Goal: Task Accomplishment & Management: Use online tool/utility

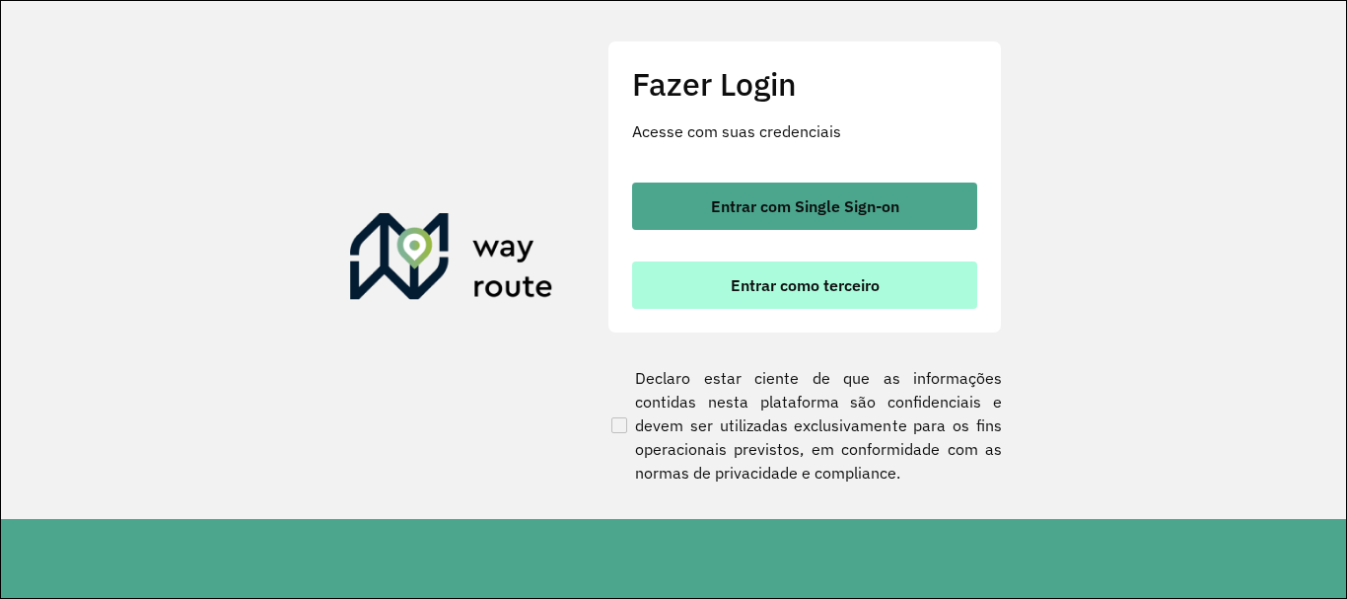
scroll to position [1293, 0]
click at [689, 278] on button "Entrar como terceiro" at bounding box center [804, 284] width 345 height 47
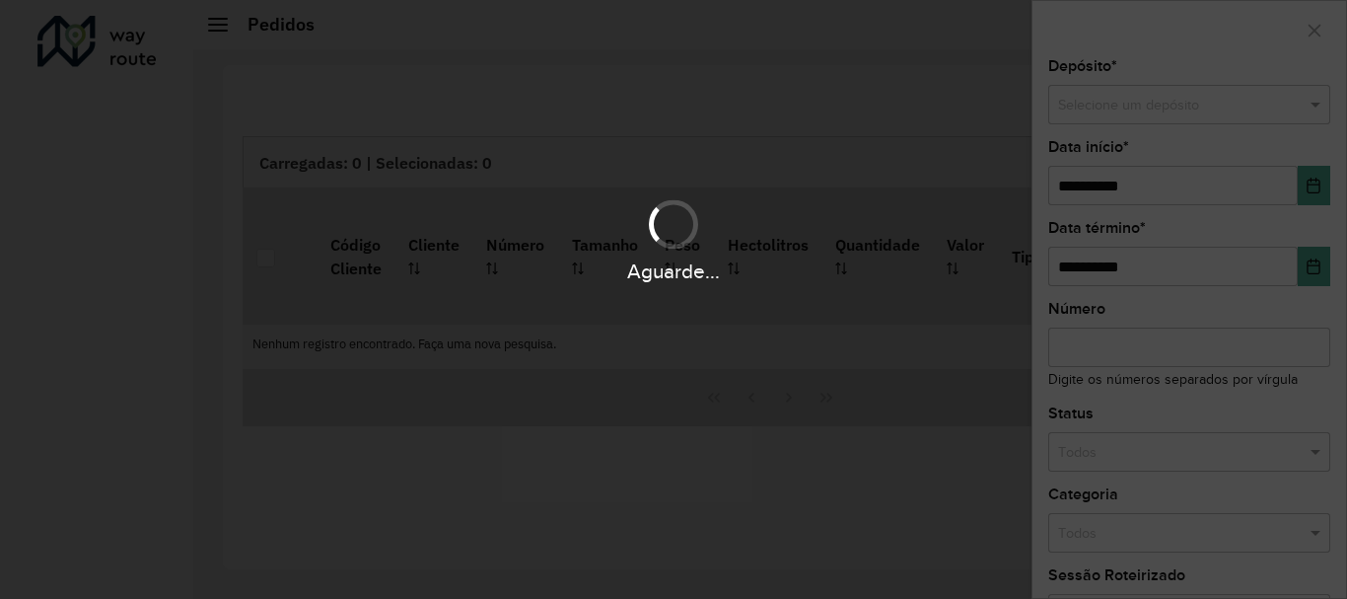
scroll to position [1293, 0]
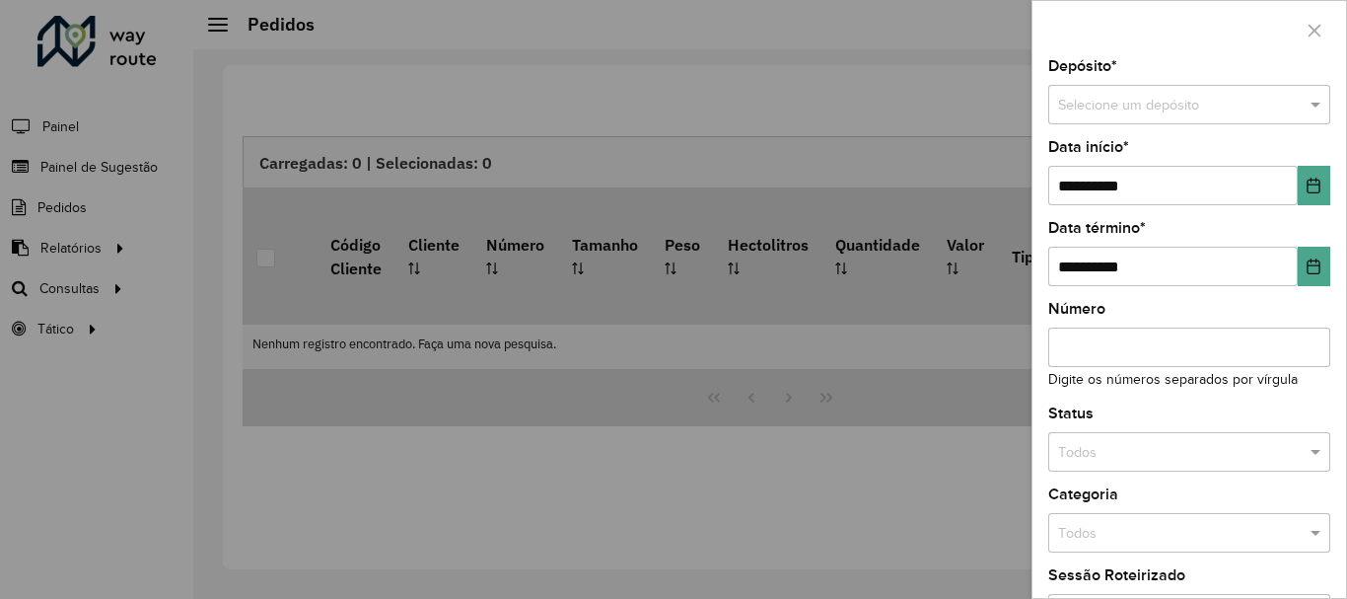
click at [109, 284] on div at bounding box center [673, 299] width 1347 height 599
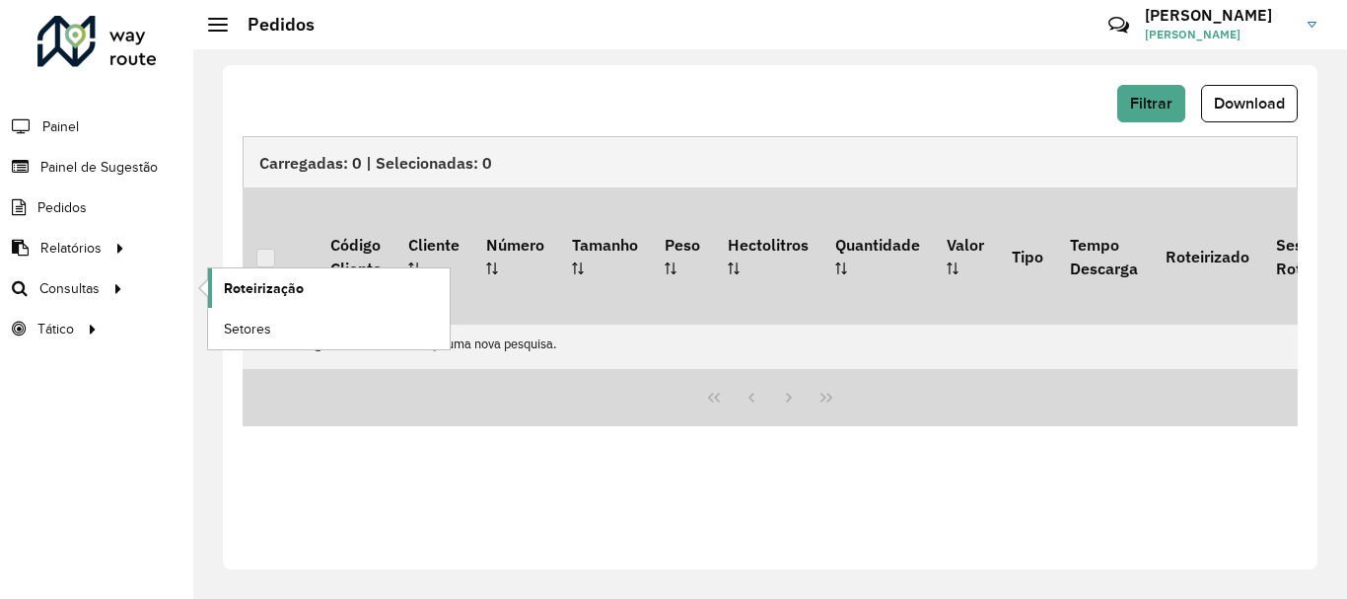
click at [240, 290] on span "Roteirização" at bounding box center [264, 288] width 80 height 21
click at [263, 280] on span "Roteirização" at bounding box center [264, 288] width 80 height 21
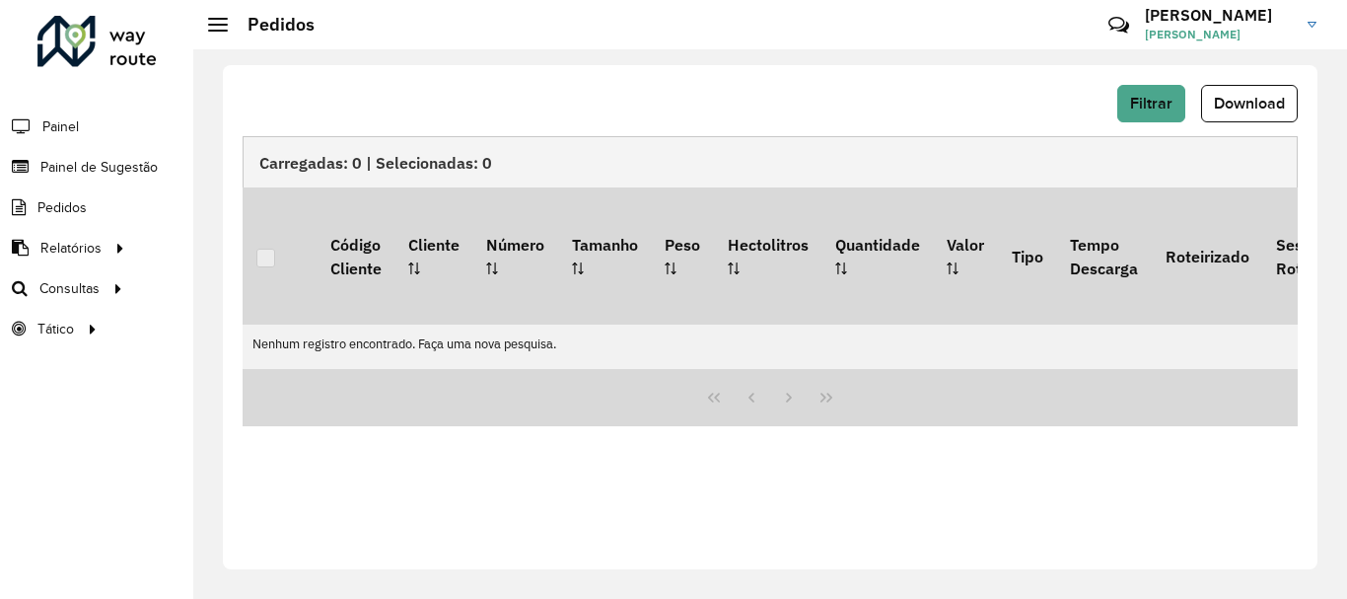
drag, startPoint x: 1082, startPoint y: 1, endPoint x: 612, endPoint y: 89, distance: 478.6
click at [612, 89] on div "Filtrar Download" at bounding box center [770, 103] width 1055 height 37
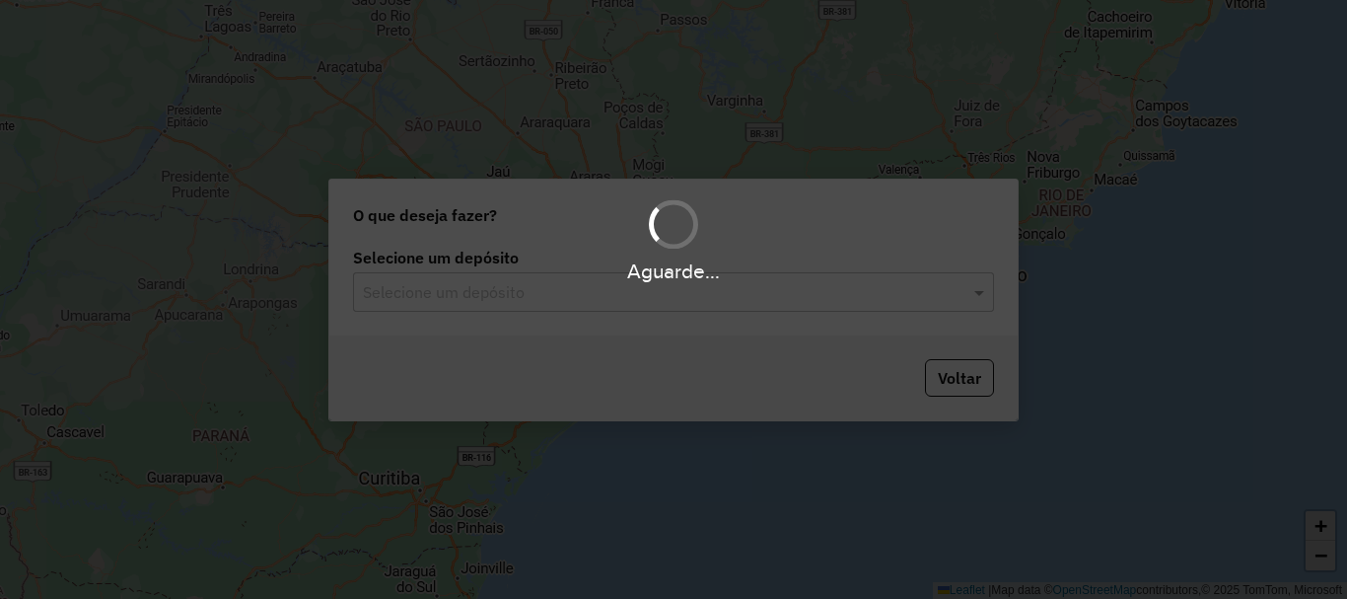
scroll to position [1293, 0]
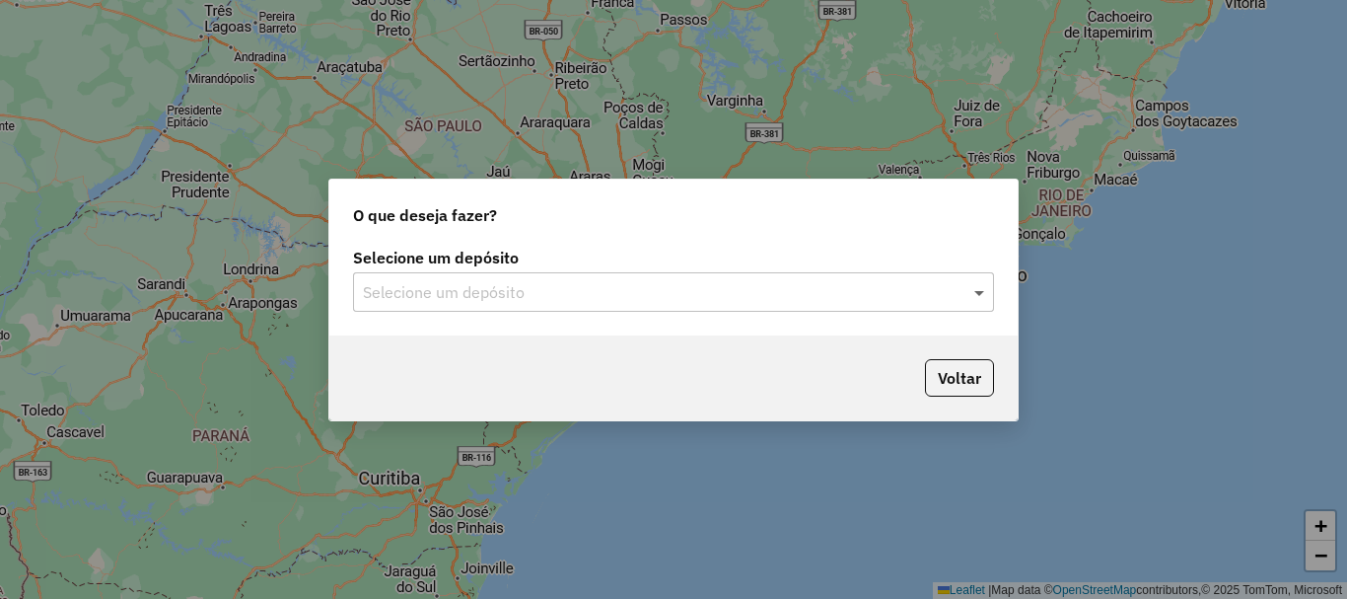
click at [978, 293] on span at bounding box center [982, 292] width 25 height 24
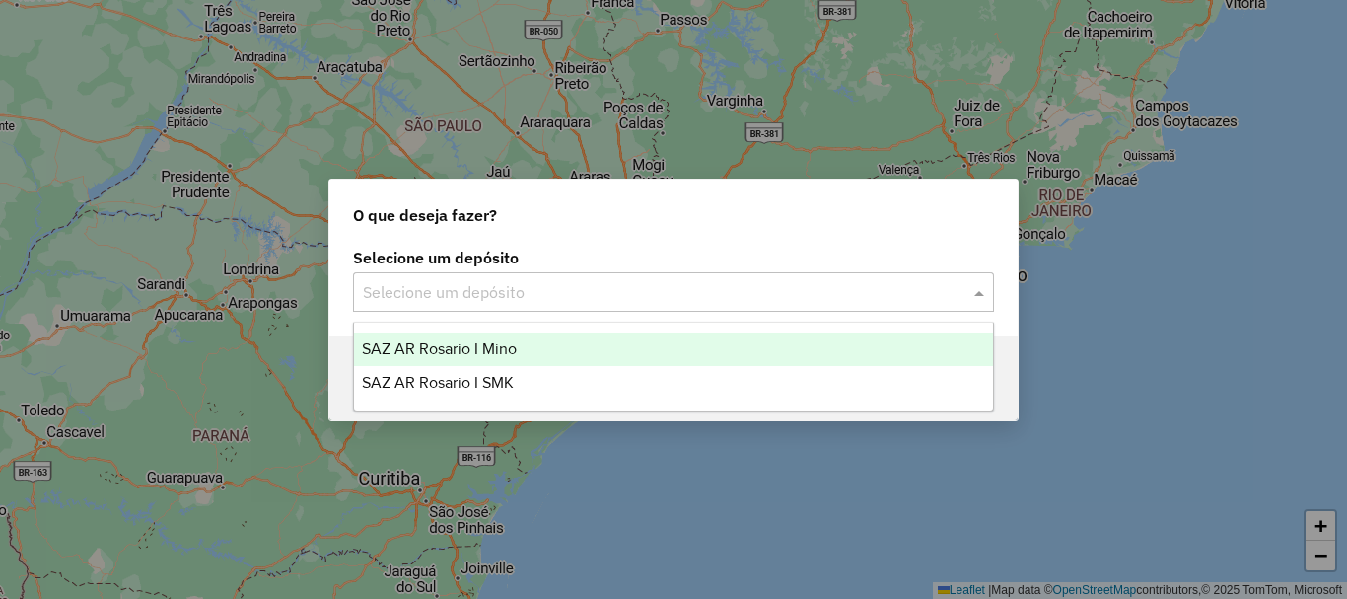
click at [469, 346] on span "SAZ AR Rosario I Mino" at bounding box center [439, 348] width 155 height 17
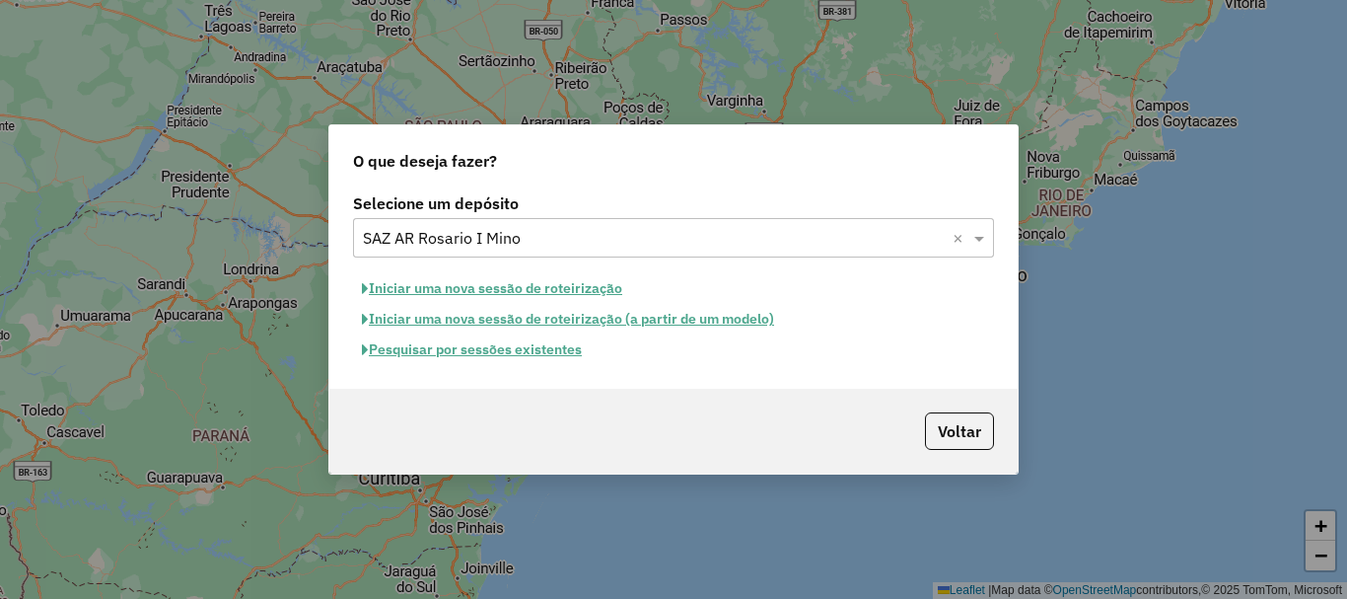
click at [488, 284] on button "Iniciar uma nova sessão de roteirização" at bounding box center [492, 288] width 278 height 31
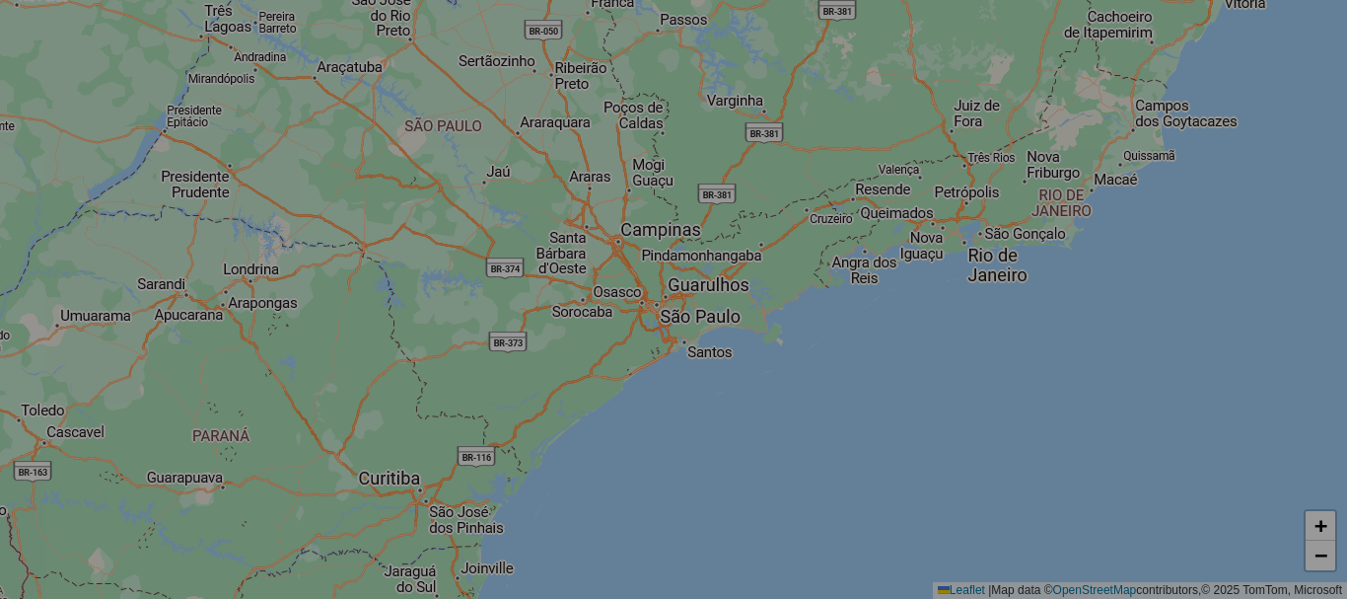
select select "*"
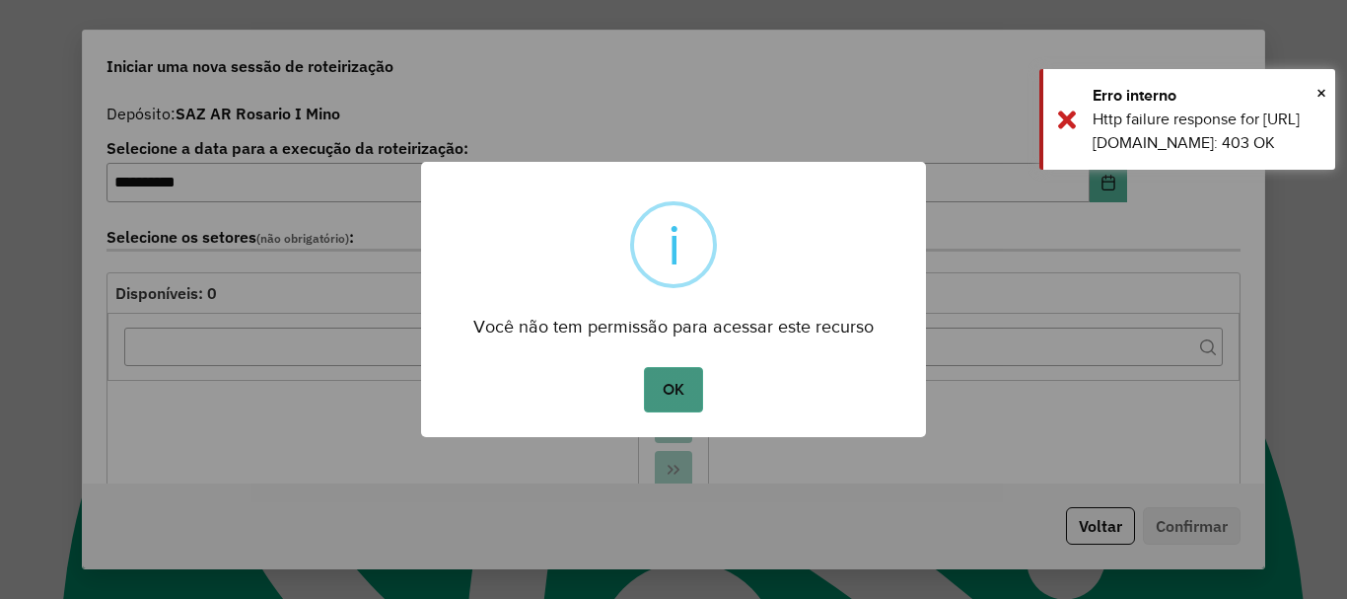
click at [671, 384] on button "OK" at bounding box center [673, 389] width 58 height 45
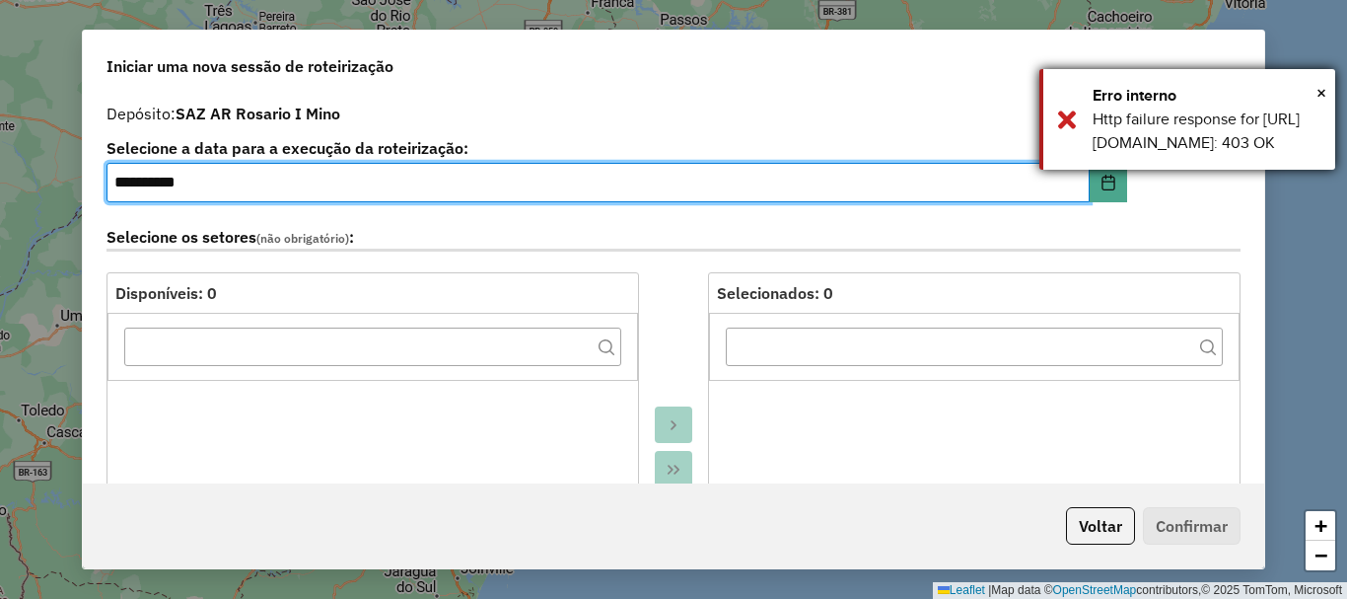
click at [1330, 90] on div "× Erro interno Http failure response for https://apim.ambevdevs.com.br/roteiriz…" at bounding box center [1188, 119] width 296 height 101
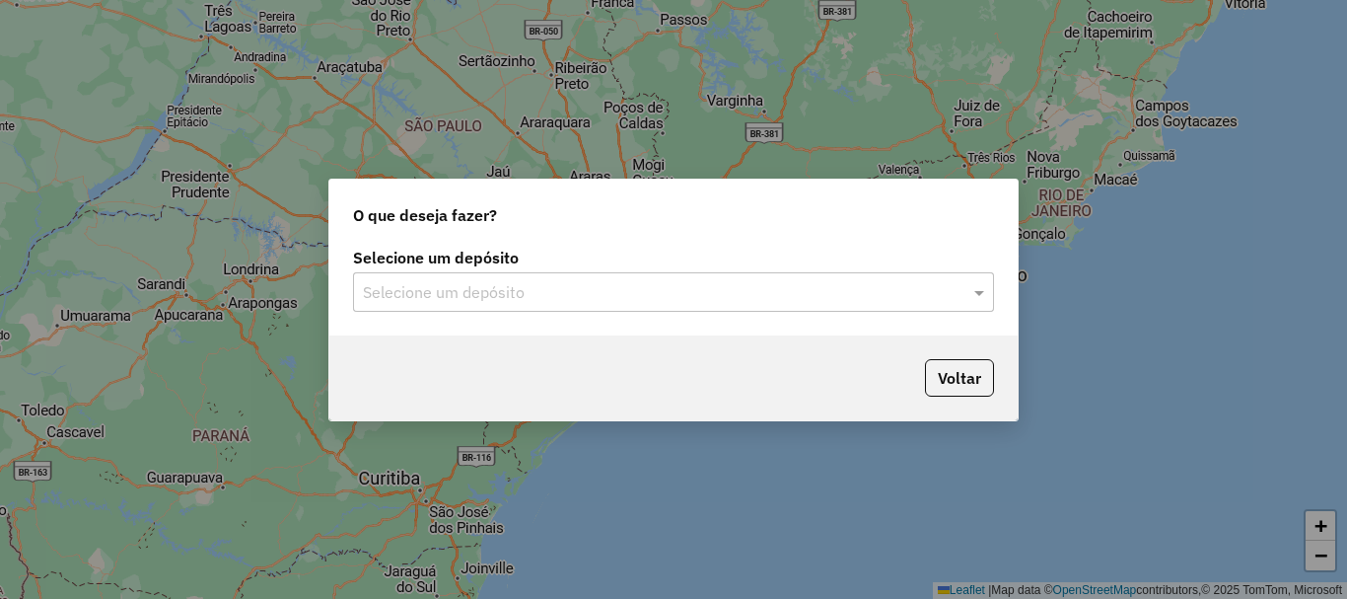
scroll to position [1293, 0]
click at [980, 286] on span at bounding box center [982, 292] width 25 height 24
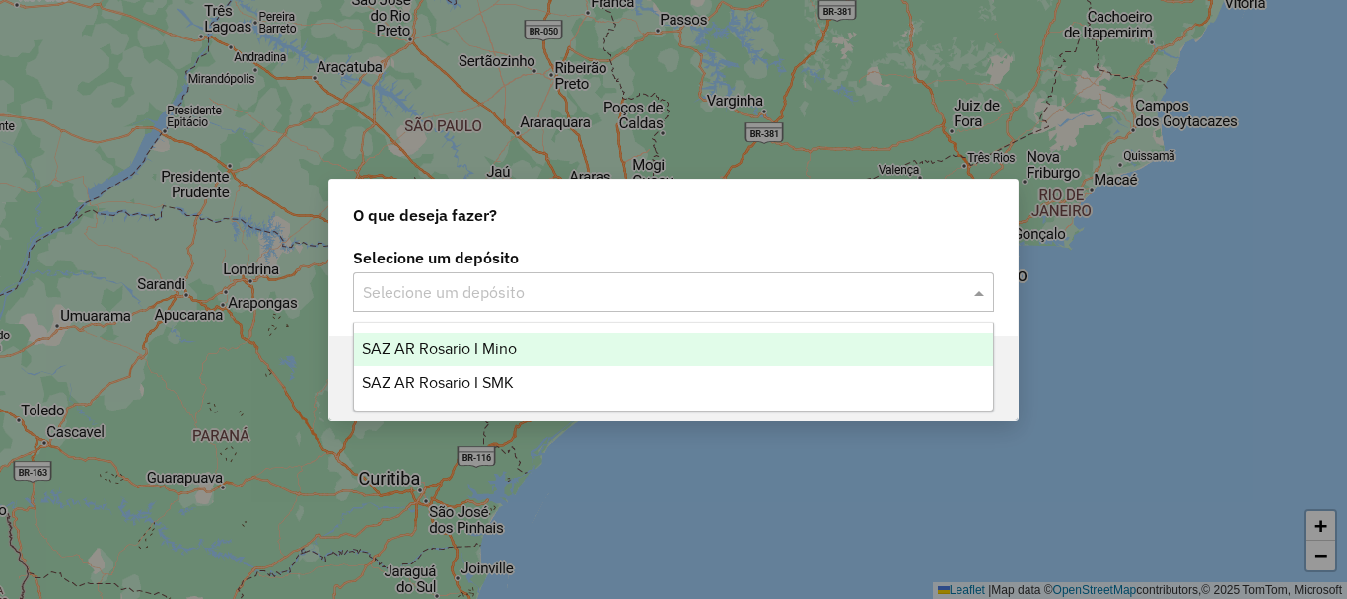
click at [476, 343] on span "SAZ AR Rosario I Mino" at bounding box center [439, 348] width 155 height 17
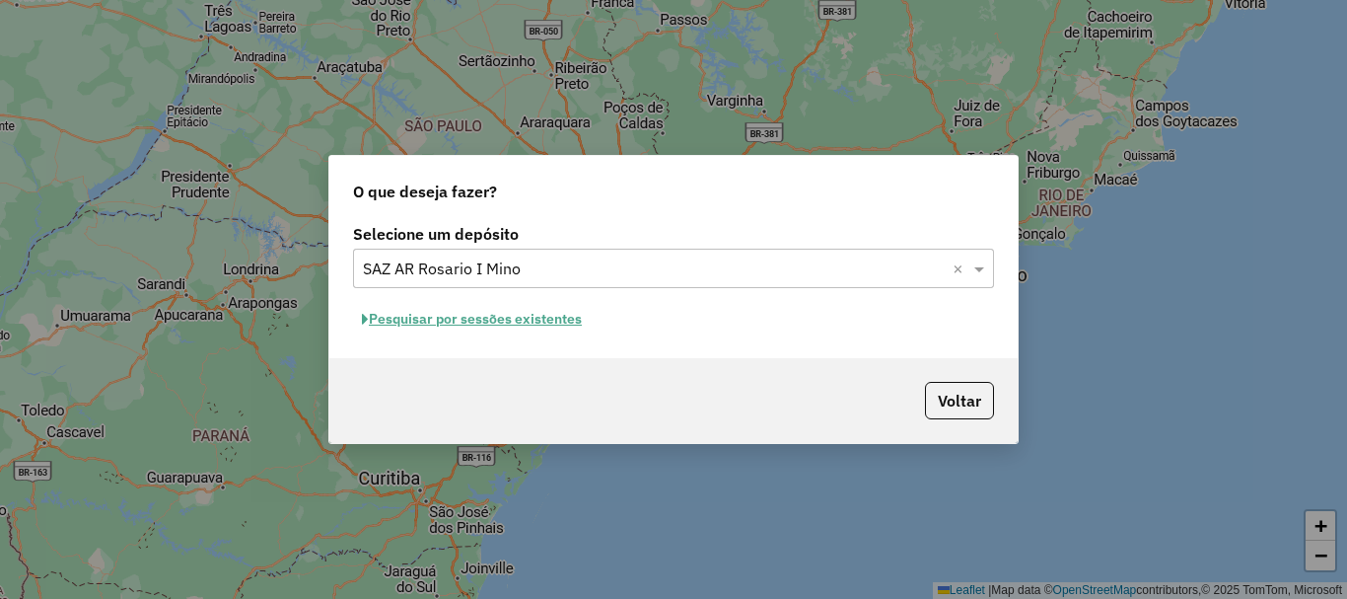
click at [471, 315] on button "Pesquisar por sessões existentes" at bounding box center [472, 319] width 238 height 31
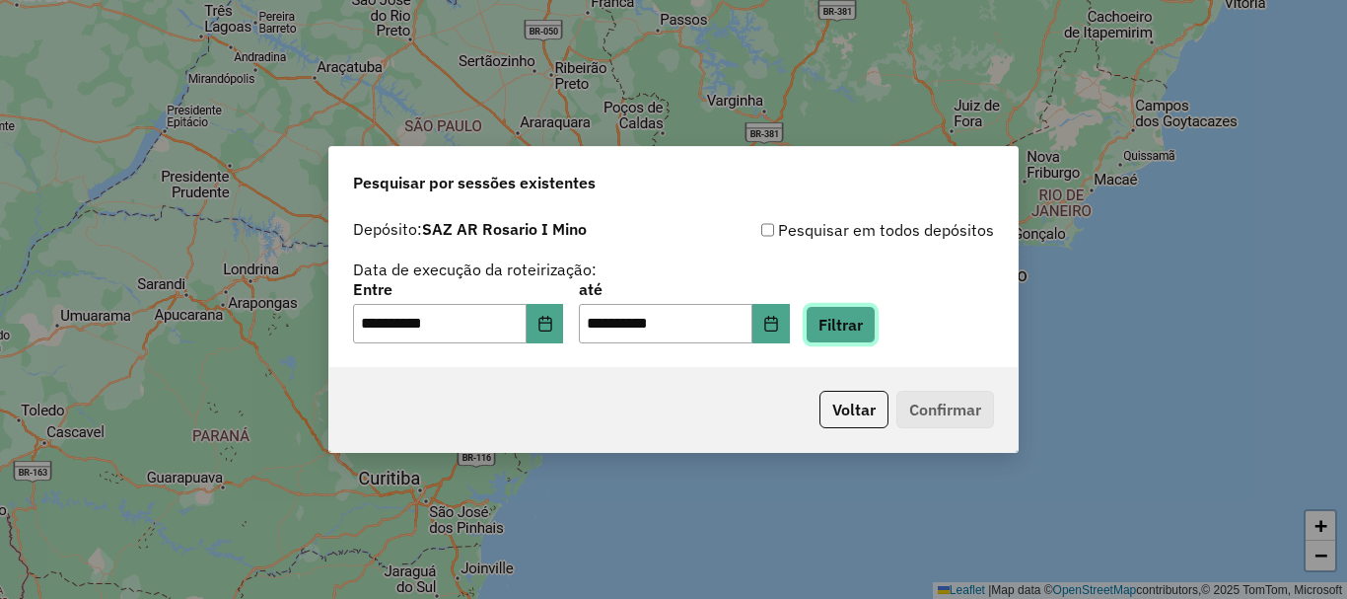
click at [854, 322] on button "Filtrar" at bounding box center [841, 324] width 70 height 37
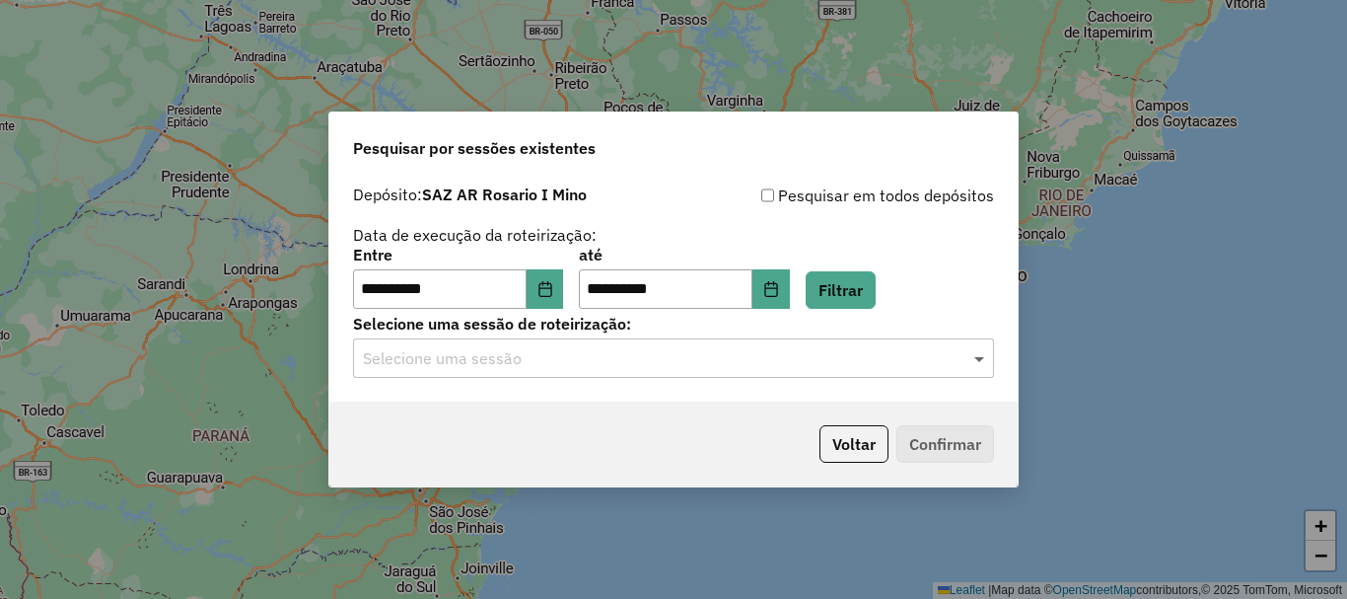
click at [979, 360] on span at bounding box center [982, 358] width 25 height 24
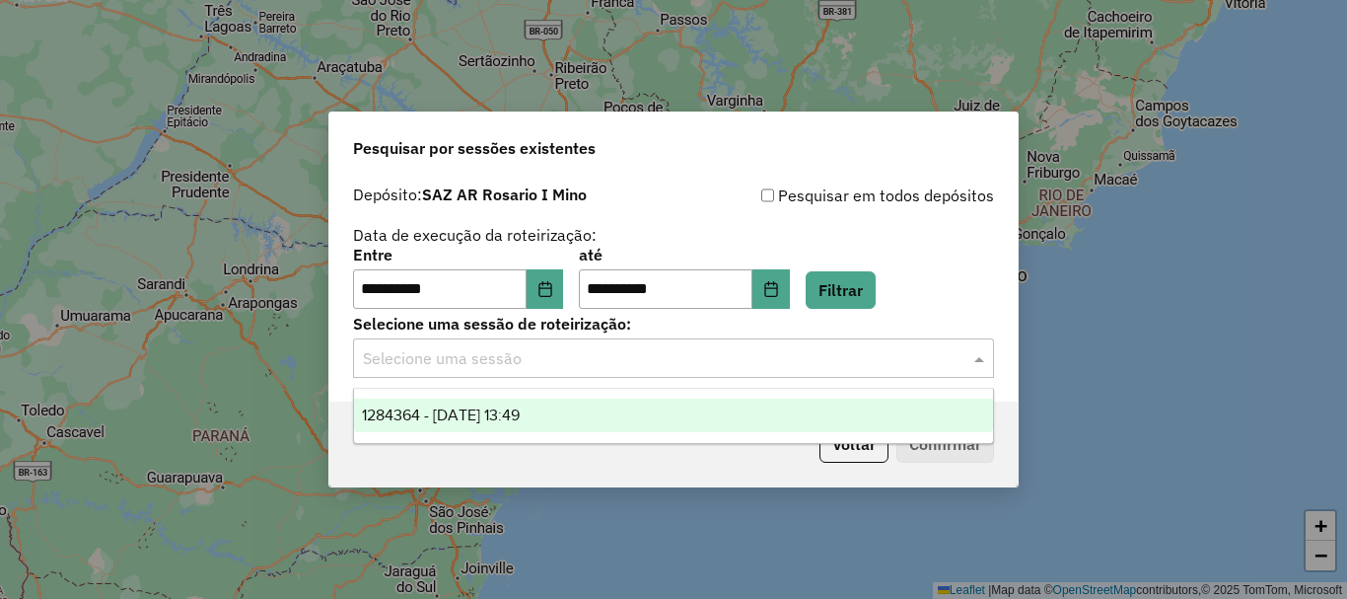
click at [461, 425] on div "1284364 - 29/09/2025 13:49" at bounding box center [673, 415] width 639 height 34
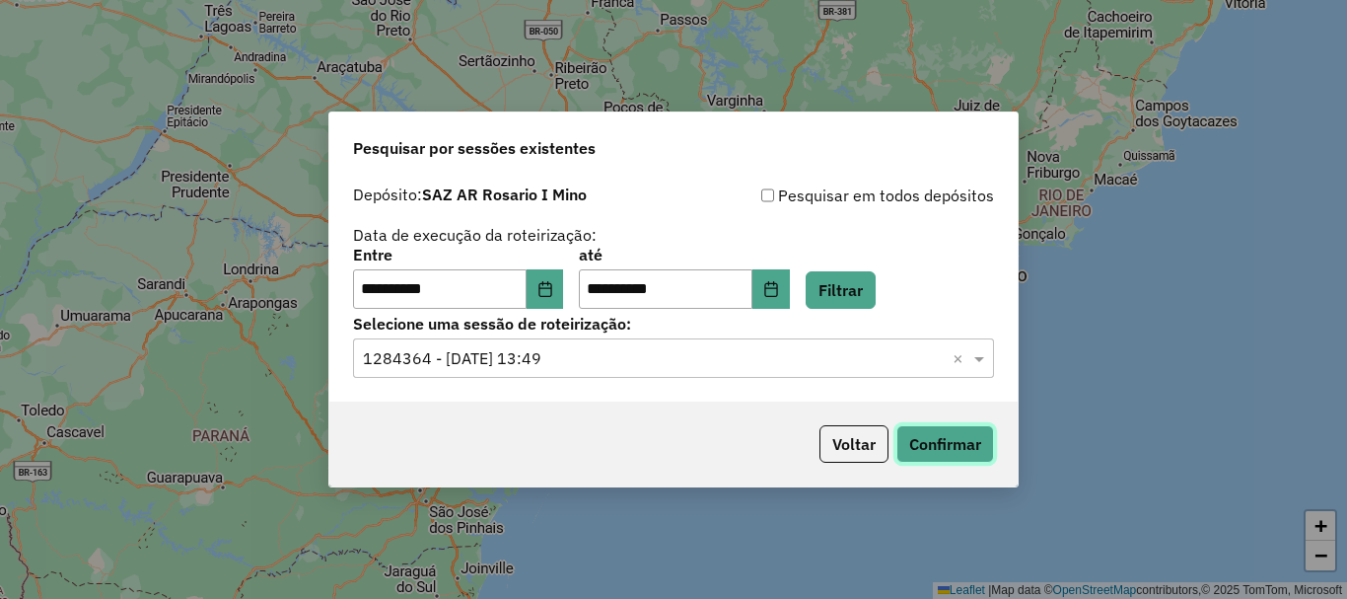
click at [931, 433] on button "Confirmar" at bounding box center [946, 443] width 98 height 37
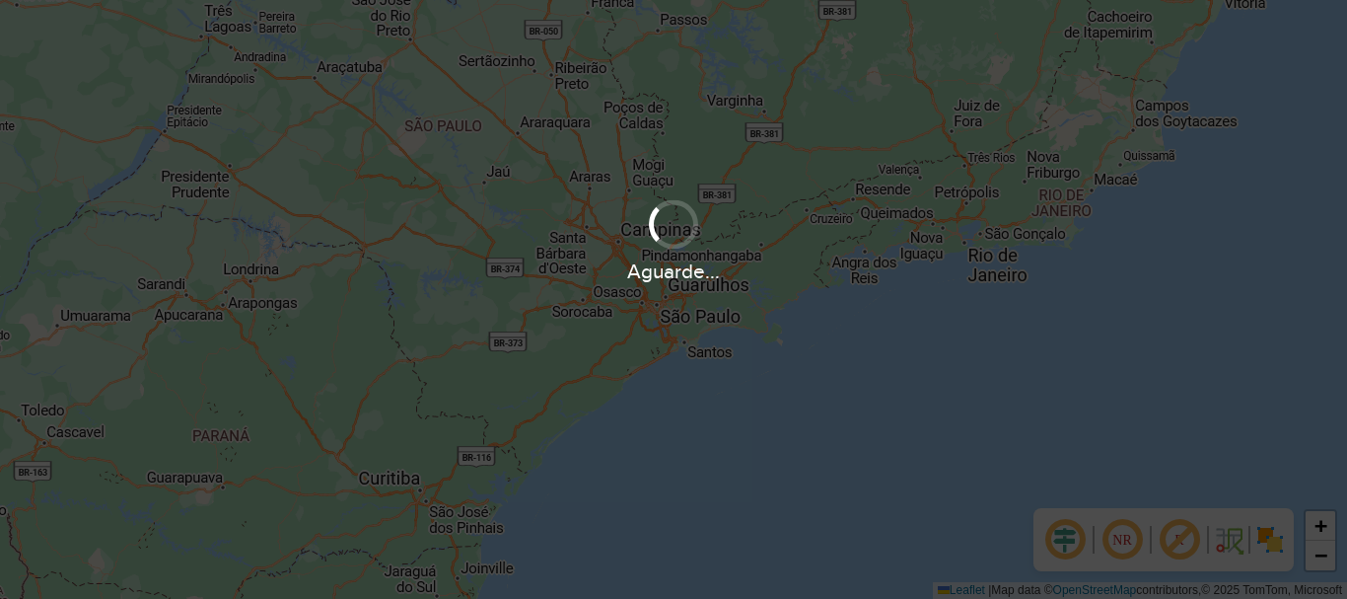
scroll to position [1293, 0]
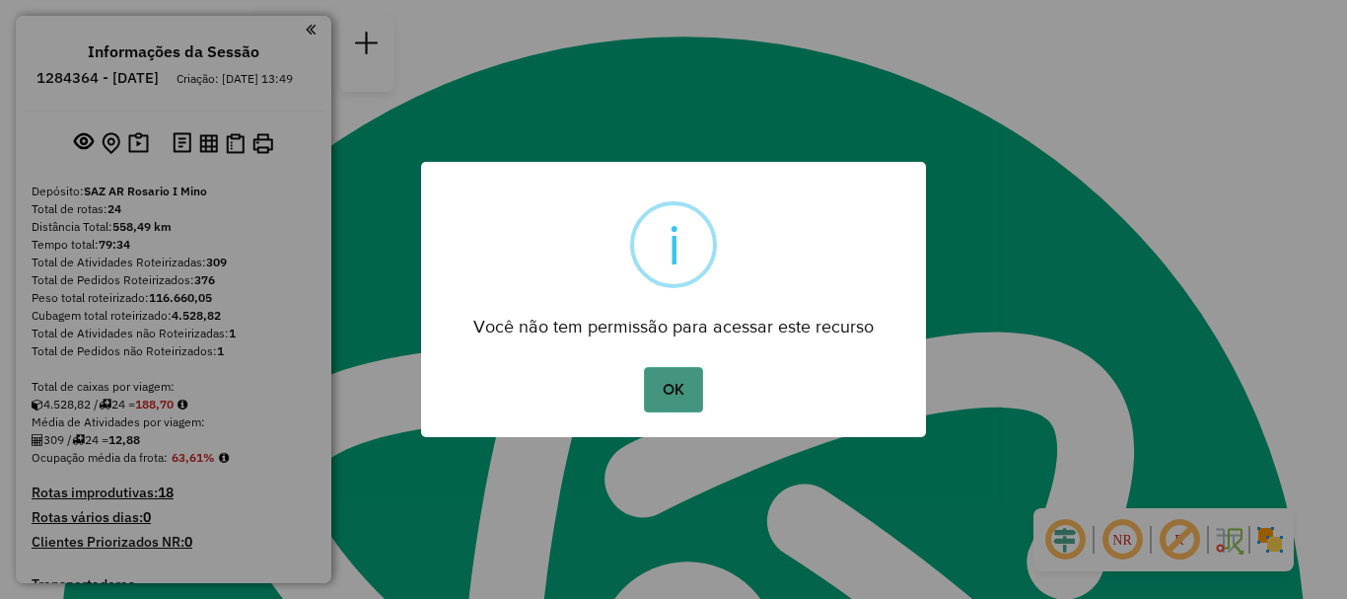
click at [679, 381] on button "OK" at bounding box center [673, 389] width 58 height 45
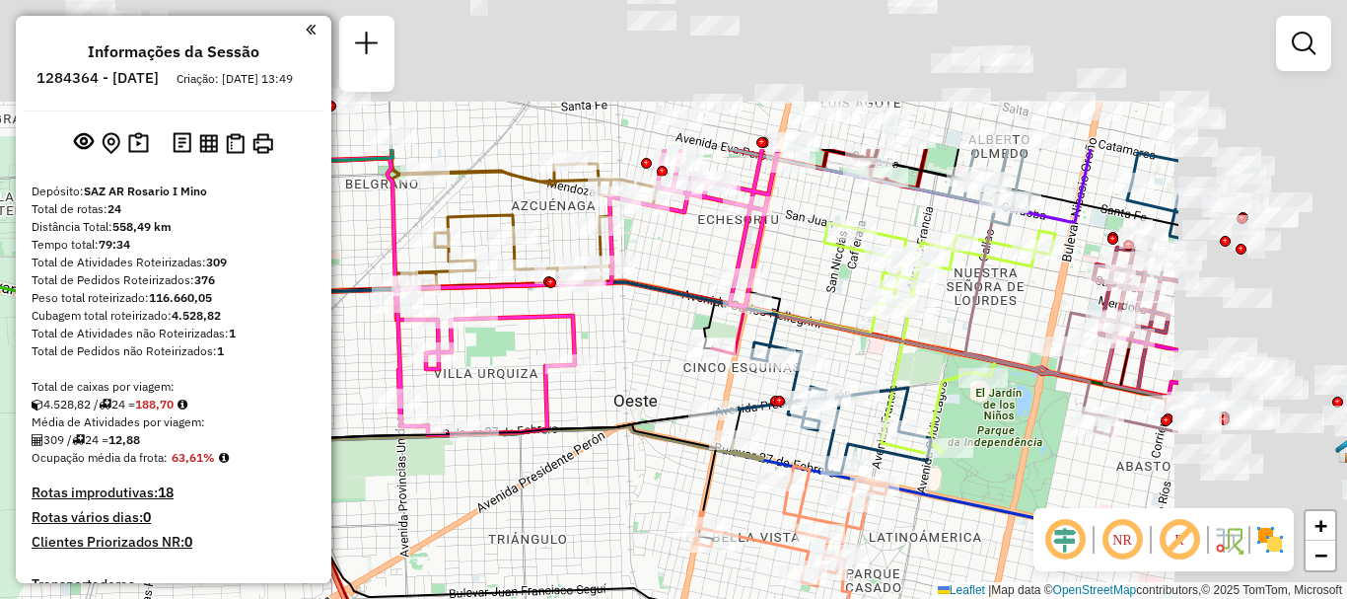
drag, startPoint x: 866, startPoint y: 250, endPoint x: 511, endPoint y: 475, distance: 420.8
click at [511, 475] on div "Janela de atendimento Grade de atendimento Capacidade Transportadoras Veículos …" at bounding box center [673, 299] width 1347 height 599
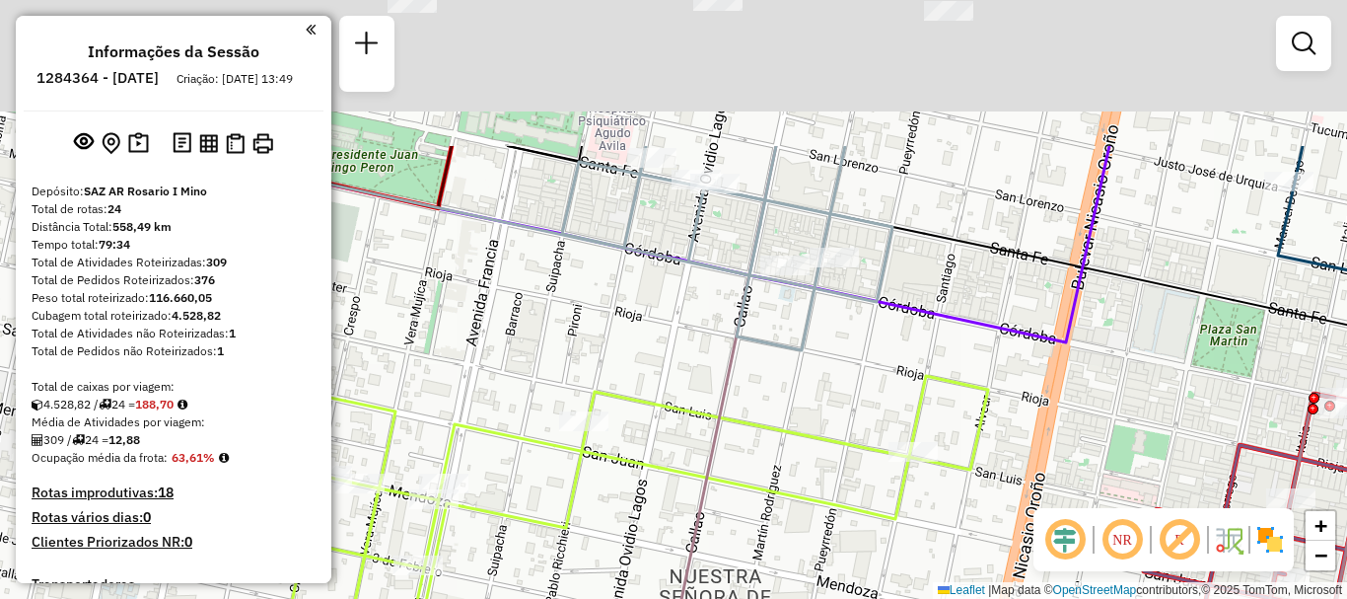
drag, startPoint x: 868, startPoint y: 202, endPoint x: 846, endPoint y: 378, distance: 176.9
click at [850, 384] on div "Janela de atendimento Grade de atendimento Capacidade Transportadoras Veículos …" at bounding box center [673, 299] width 1347 height 599
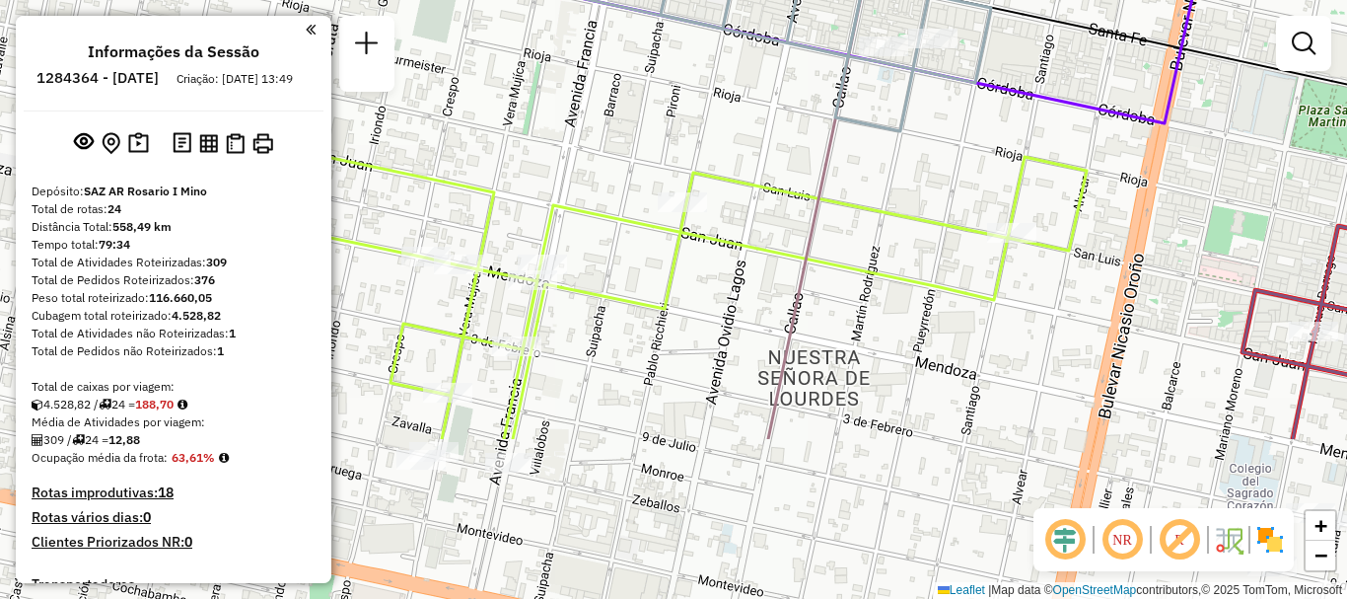
drag, startPoint x: 581, startPoint y: 498, endPoint x: 681, endPoint y: 279, distance: 240.6
click at [681, 279] on icon at bounding box center [626, 282] width 921 height 313
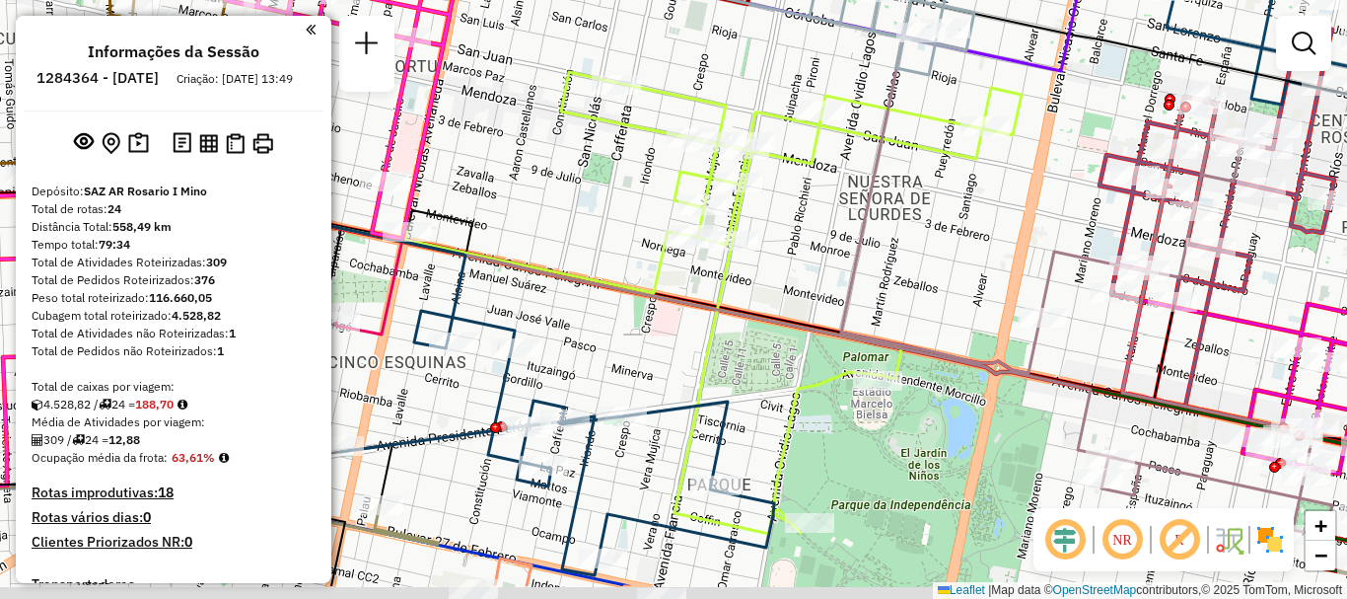
drag, startPoint x: 852, startPoint y: 469, endPoint x: 835, endPoint y: 222, distance: 248.1
click at [835, 228] on div "Janela de atendimento Grade de atendimento Capacidade Transportadoras Veículos …" at bounding box center [673, 299] width 1347 height 599
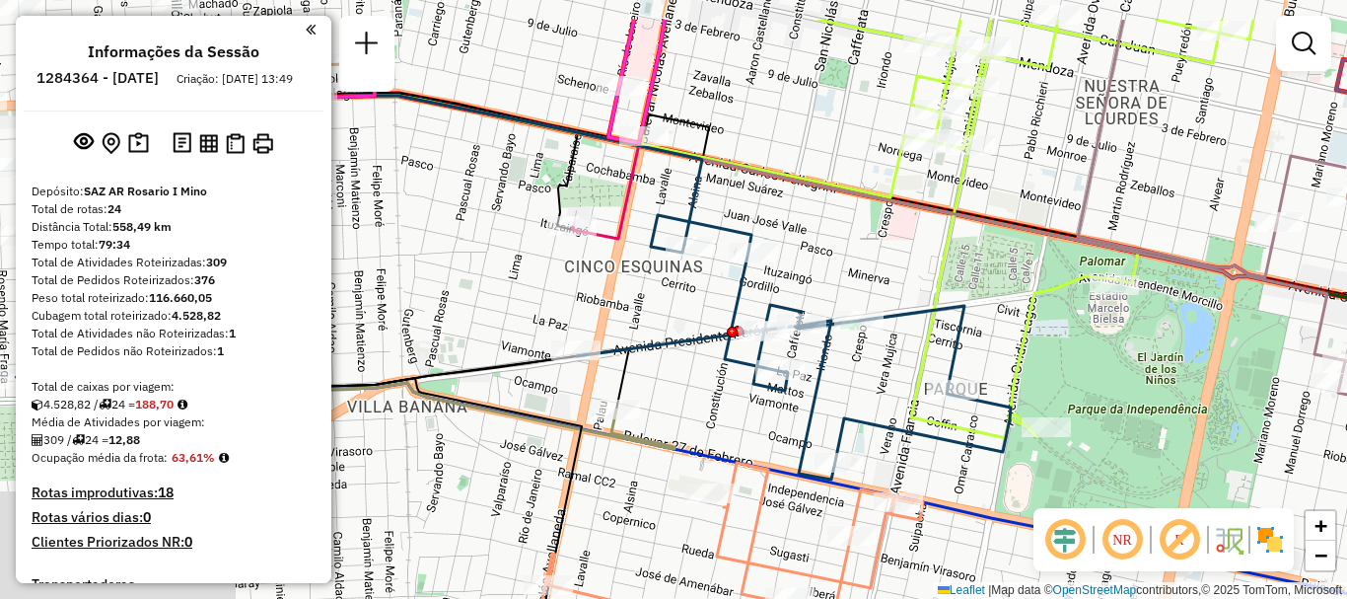
click at [1043, 327] on div "Janela de atendimento Grade de atendimento Capacidade Transportadoras Veículos …" at bounding box center [673, 299] width 1347 height 599
